Goal: Information Seeking & Learning: Find specific page/section

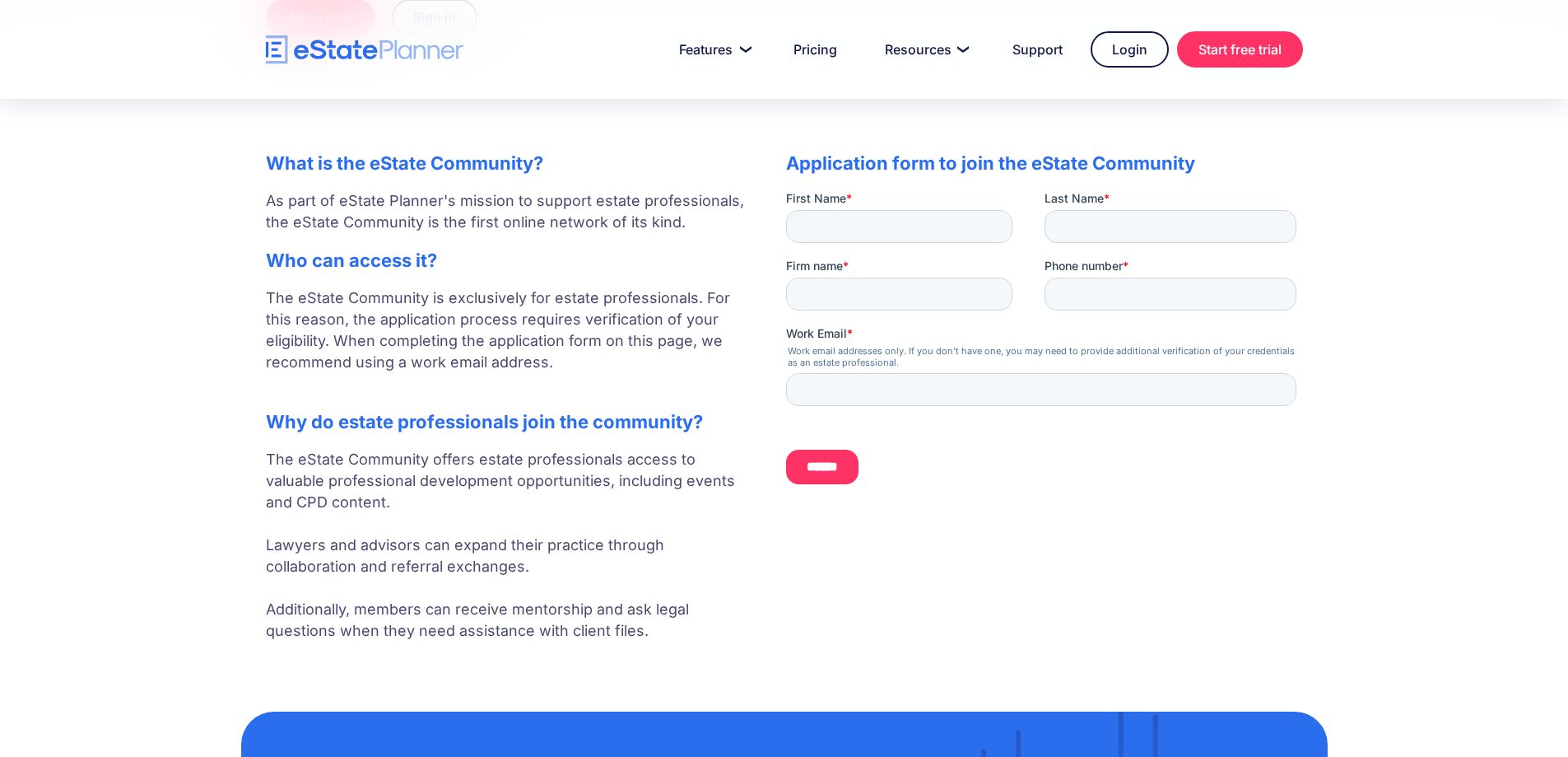
scroll to position [283, 0]
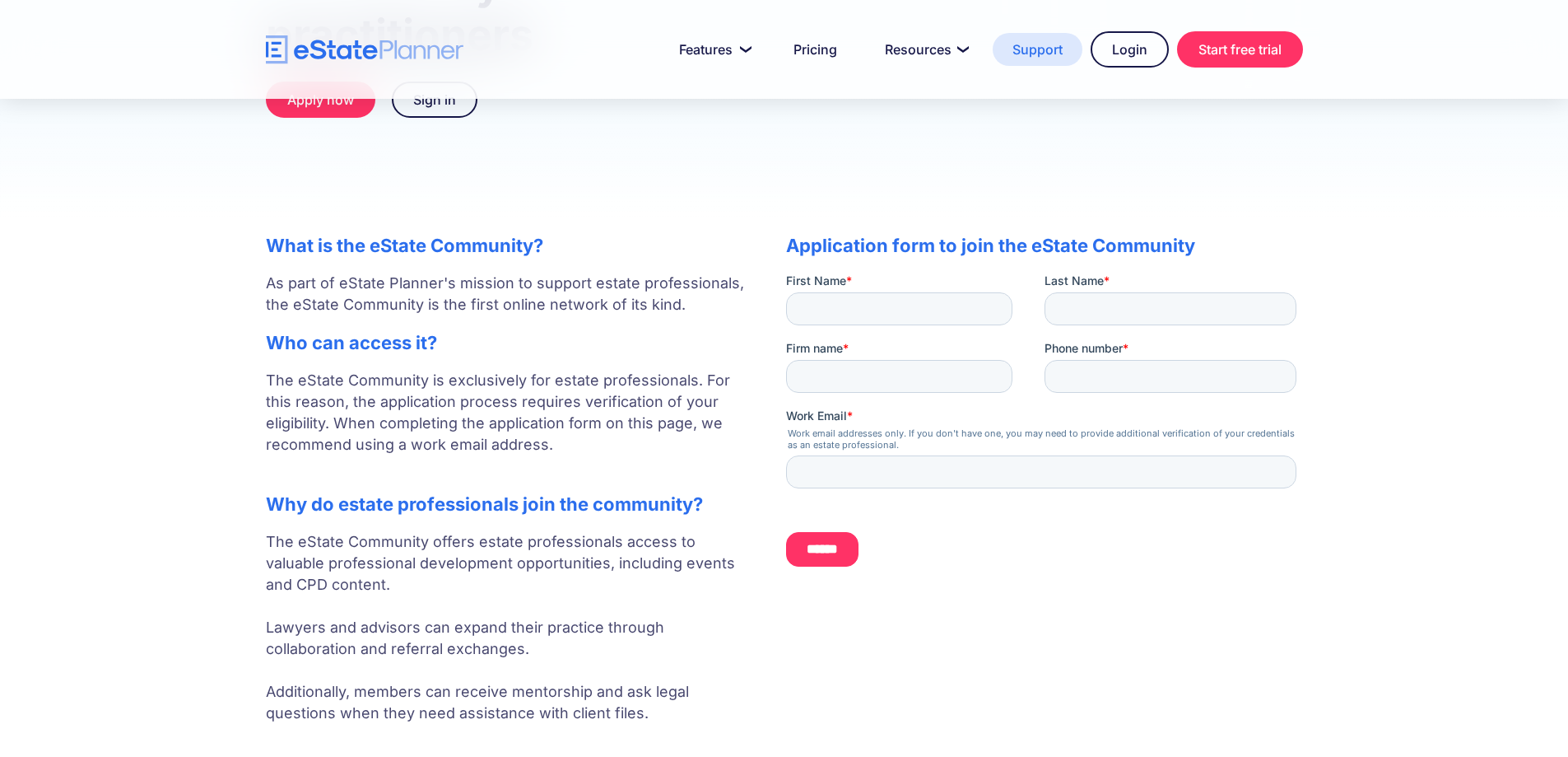
click at [1038, 48] on link "Support" at bounding box center [1037, 49] width 90 height 33
